Goal: Check status: Check status

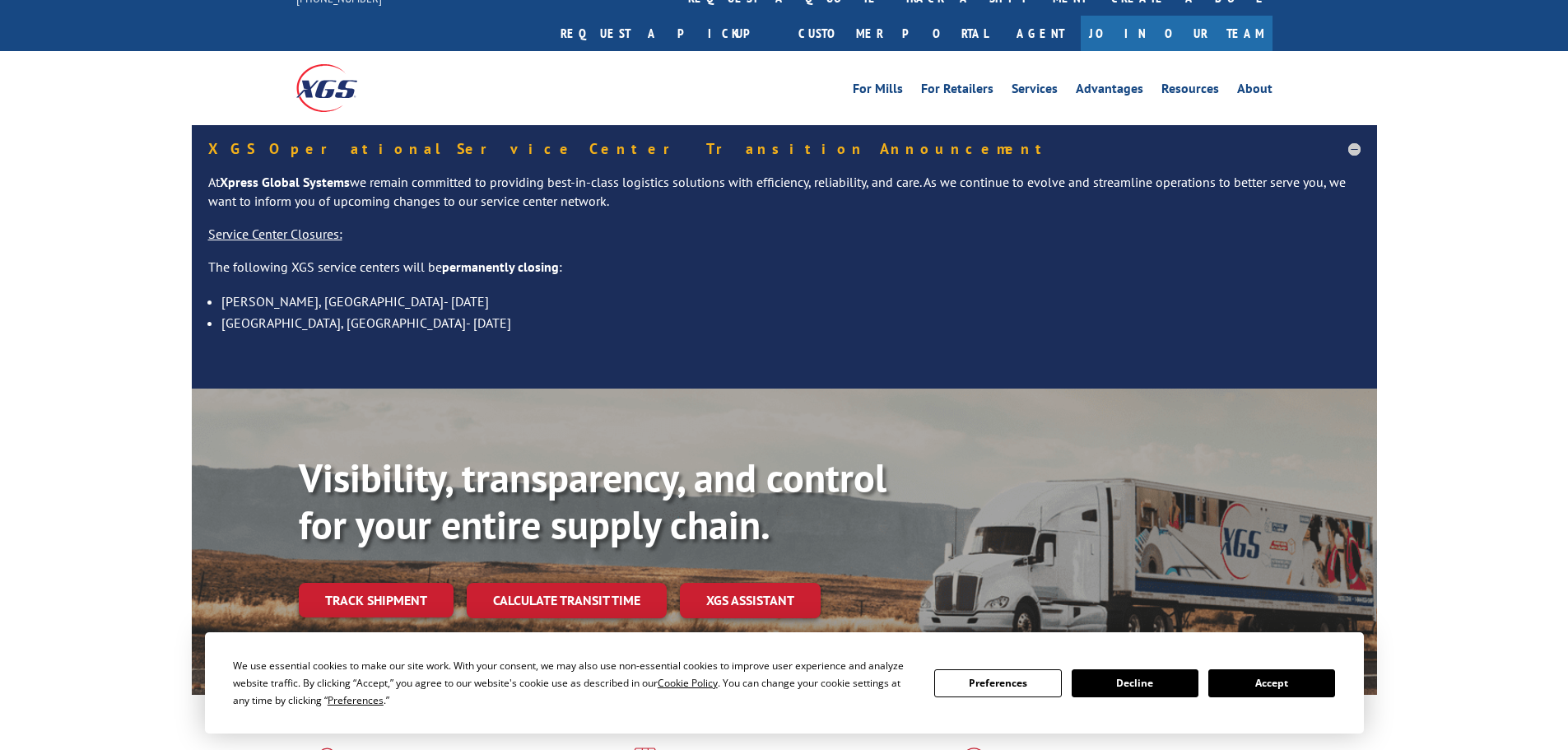
scroll to position [165, 0]
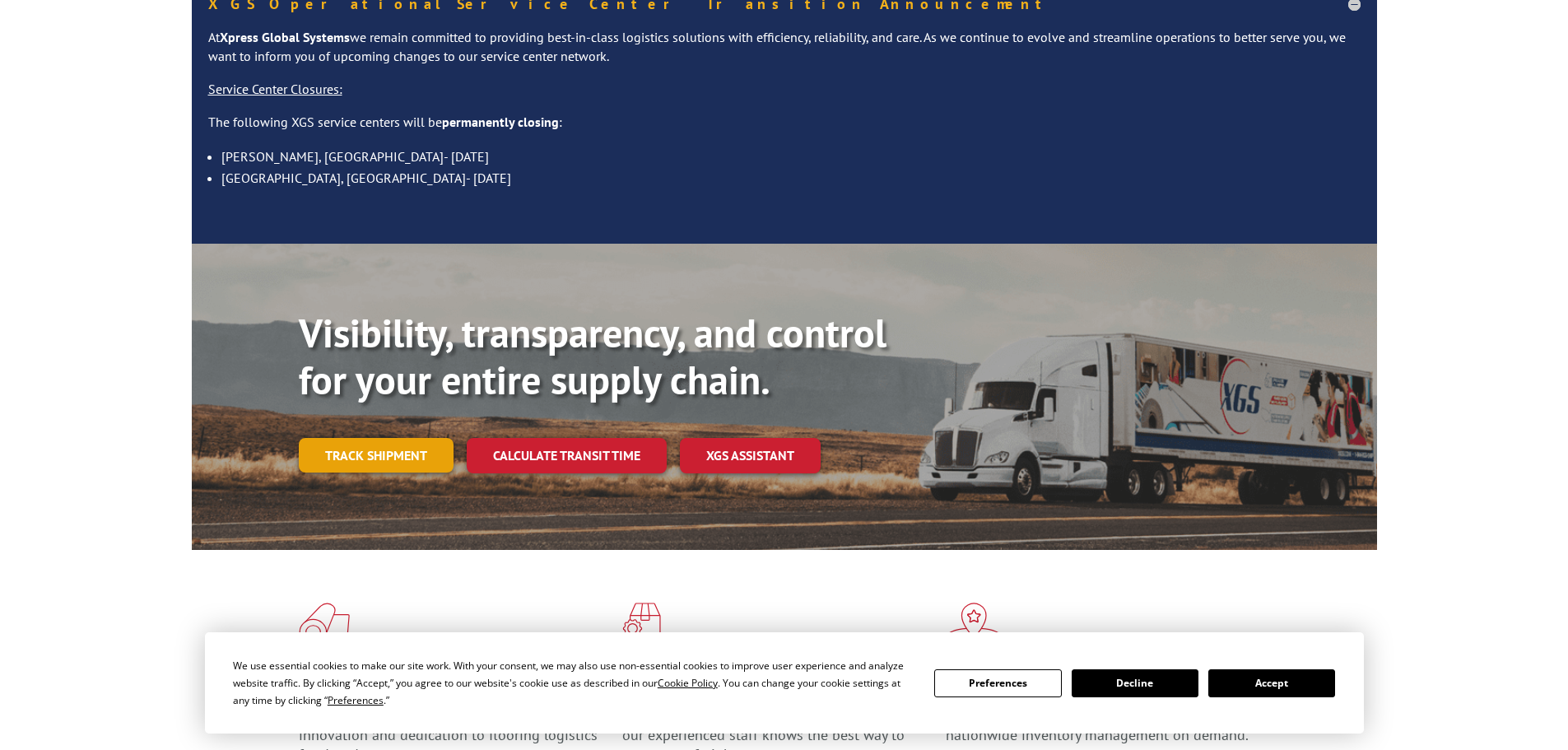
click at [407, 438] on link "Track shipment" at bounding box center [376, 455] width 155 height 35
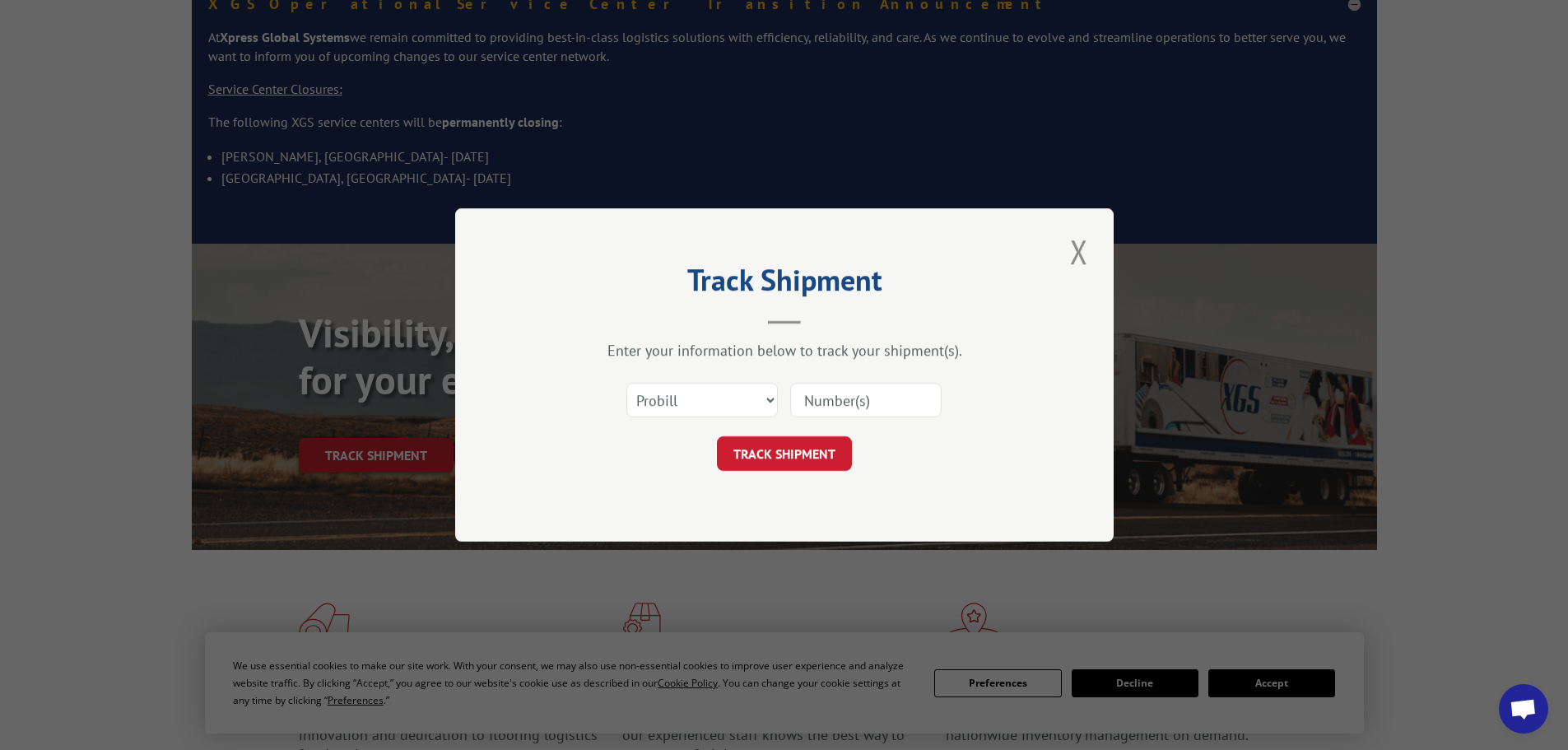
click at [902, 402] on input at bounding box center [866, 401] width 151 height 35
paste input "1ZE96R110329417331"
type input "1ZE96R110329417331"
click at [717, 437] on button "TRACK SHIPMENT" at bounding box center [784, 454] width 135 height 35
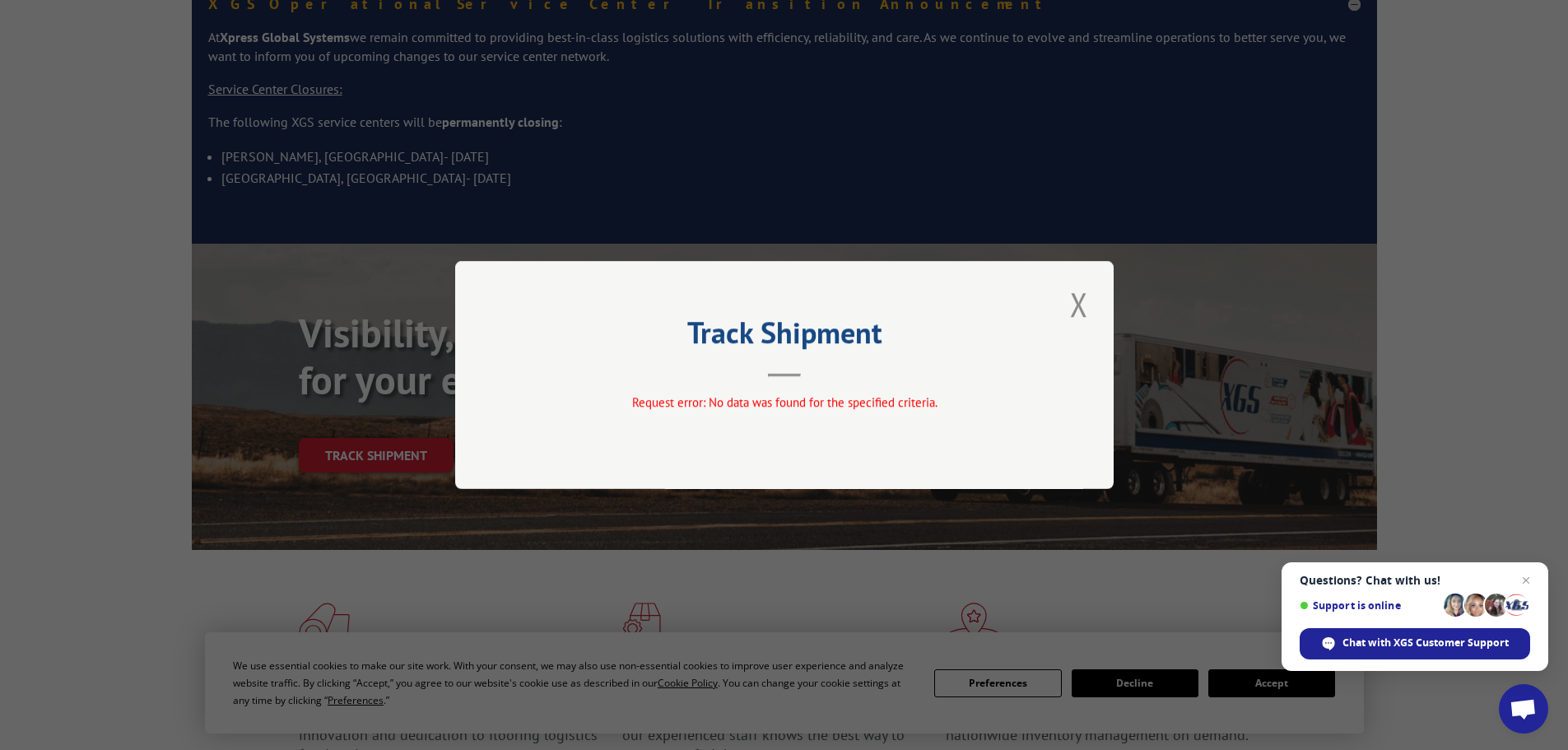
click at [1082, 308] on button "Close modal" at bounding box center [1079, 304] width 28 height 45
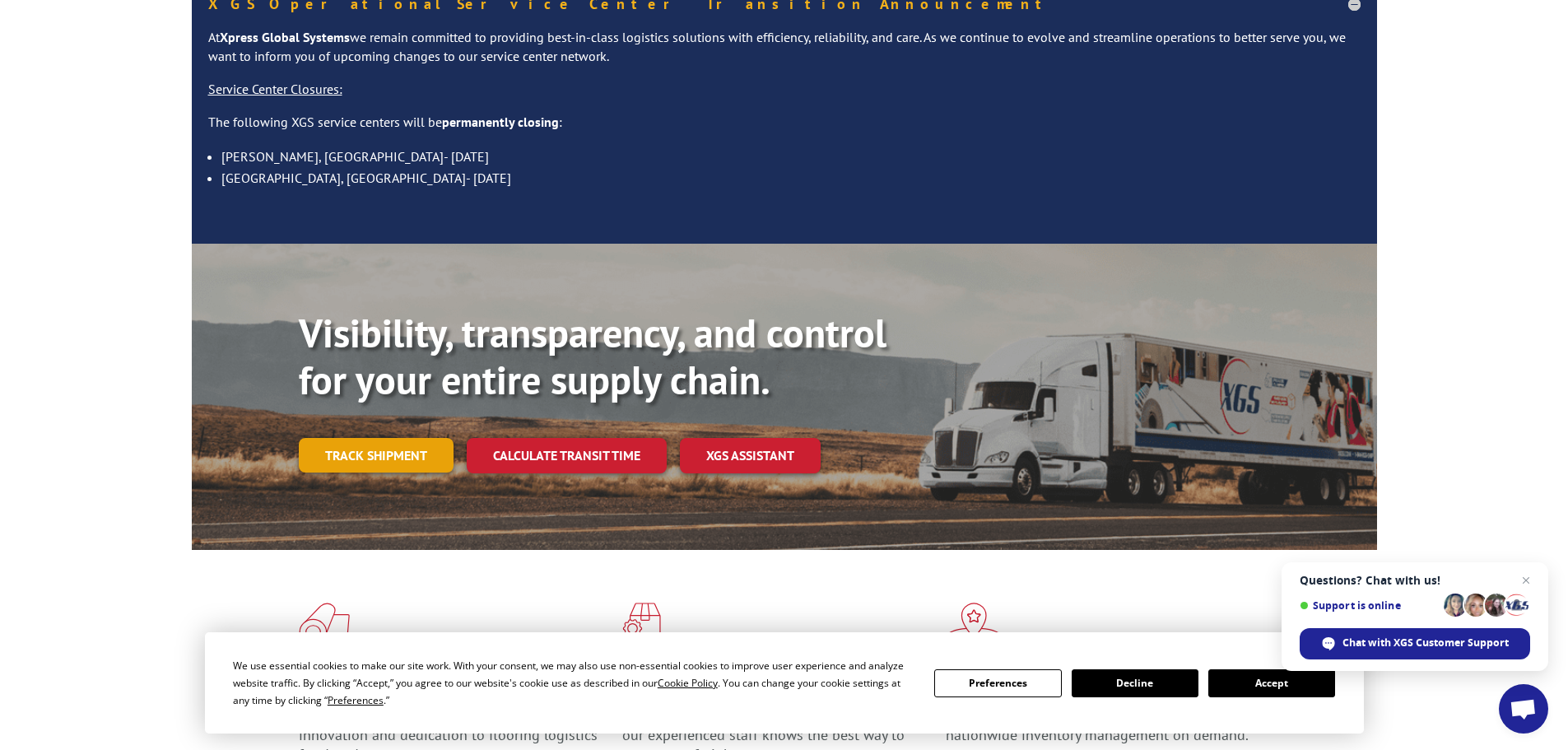
click at [349, 438] on link "Track shipment" at bounding box center [376, 455] width 155 height 35
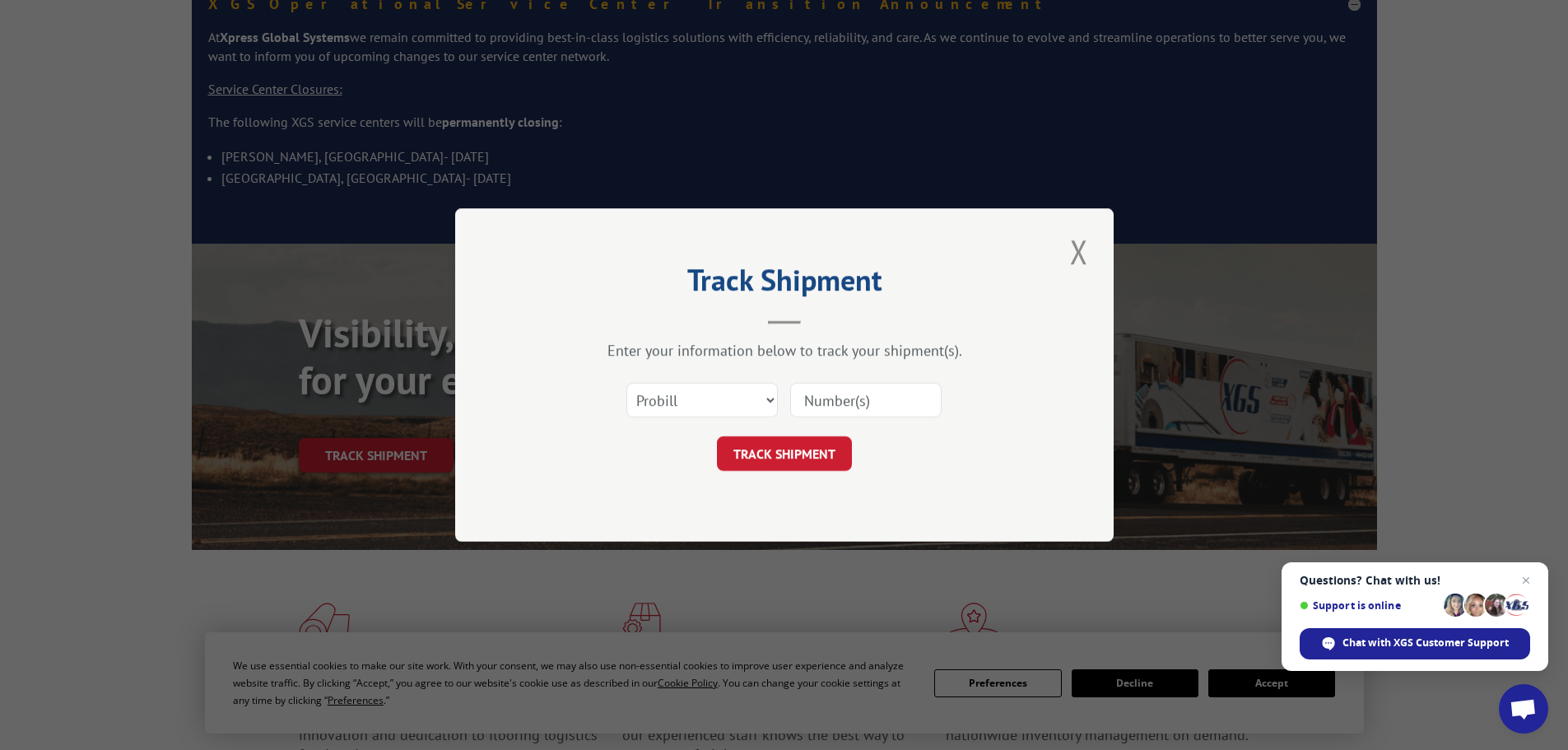
click at [855, 405] on input at bounding box center [866, 401] width 151 height 35
paste input "347594137"
type input "347594137"
click at [717, 437] on button "TRACK SHIPMENT" at bounding box center [784, 454] width 135 height 35
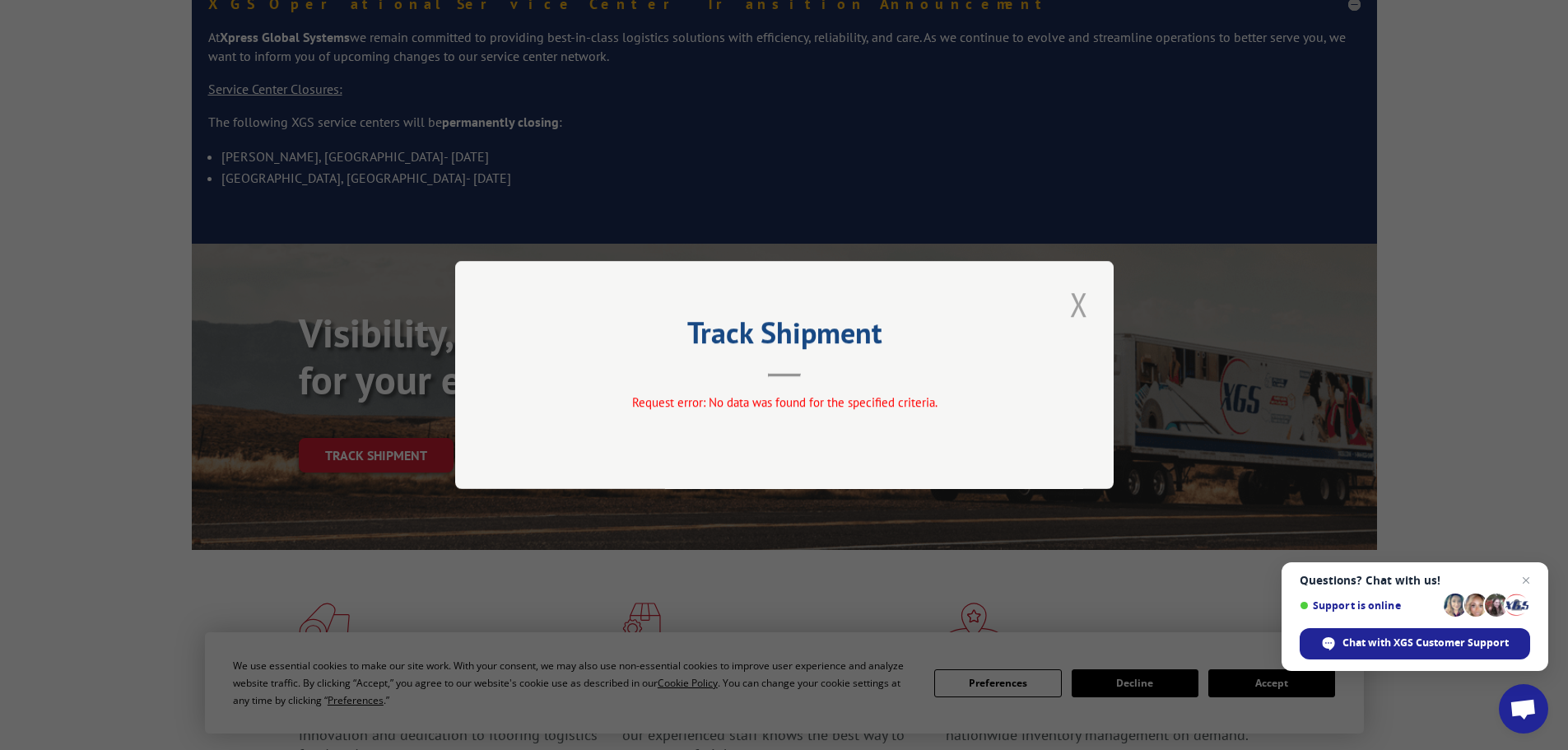
click at [1071, 315] on button "Close modal" at bounding box center [1079, 304] width 28 height 45
